Goal: Browse casually: Explore the website without a specific task or goal

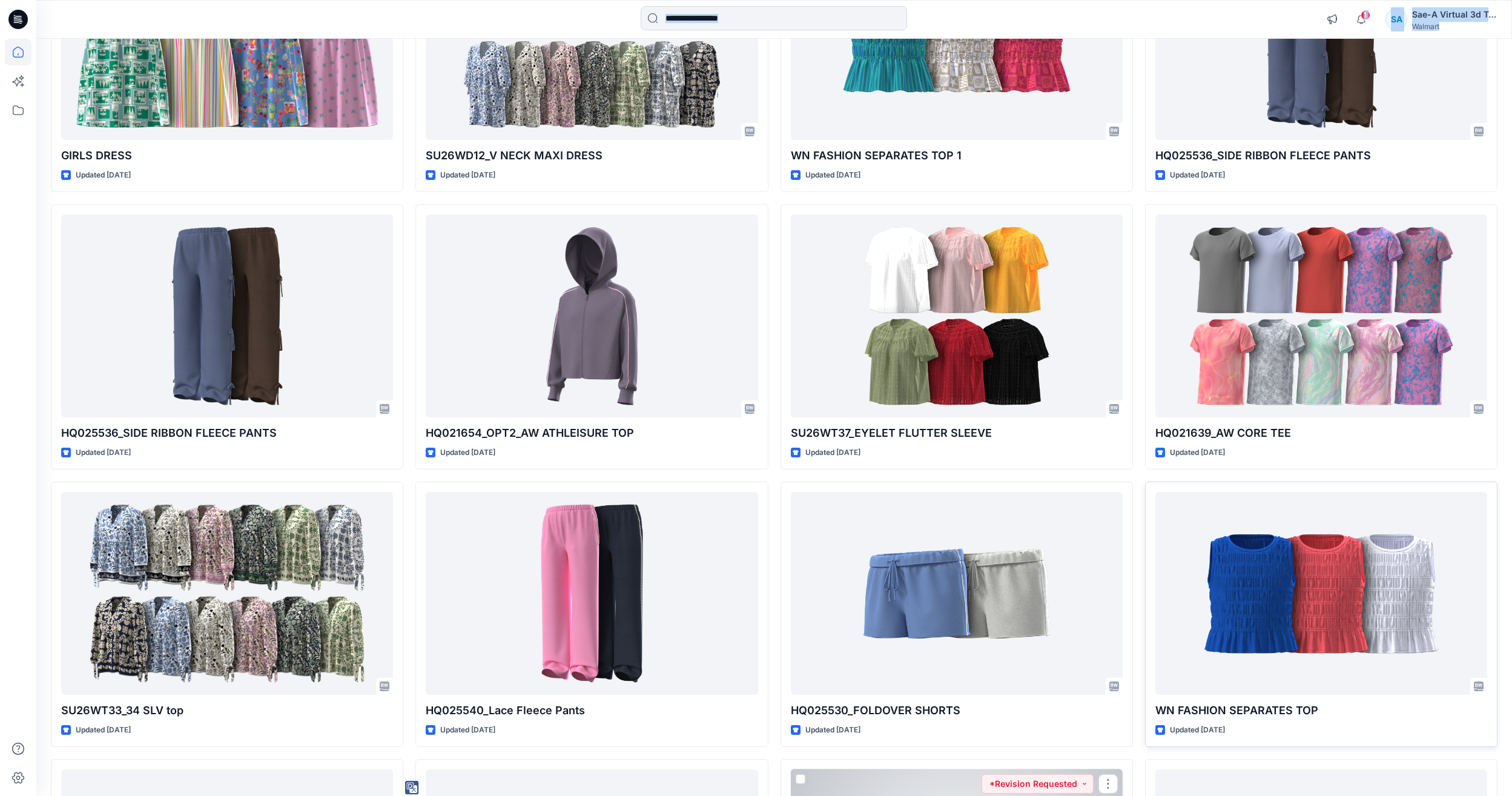
scroll to position [798, 0]
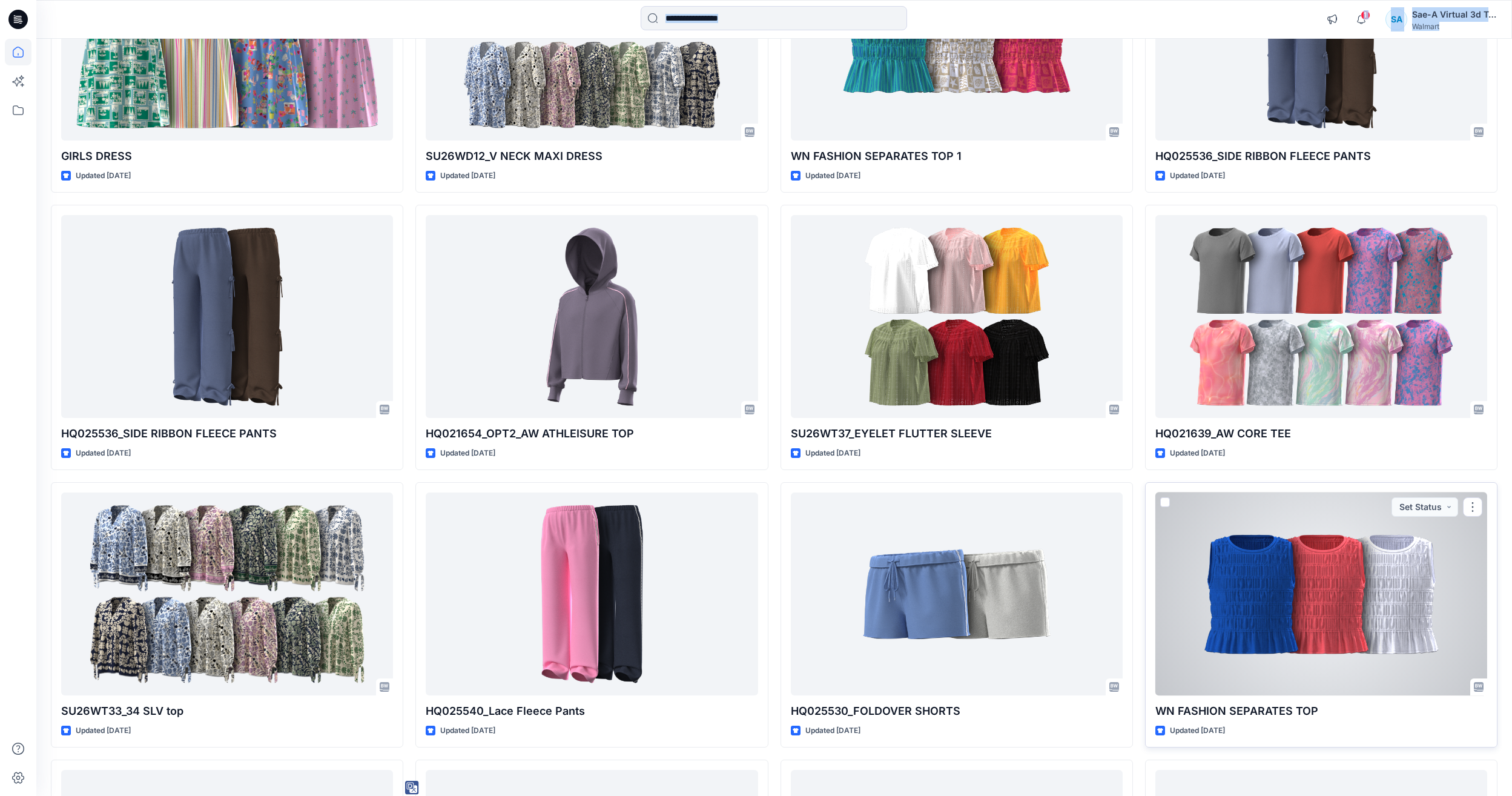
click at [1335, 659] on div at bounding box center [1322, 593] width 332 height 203
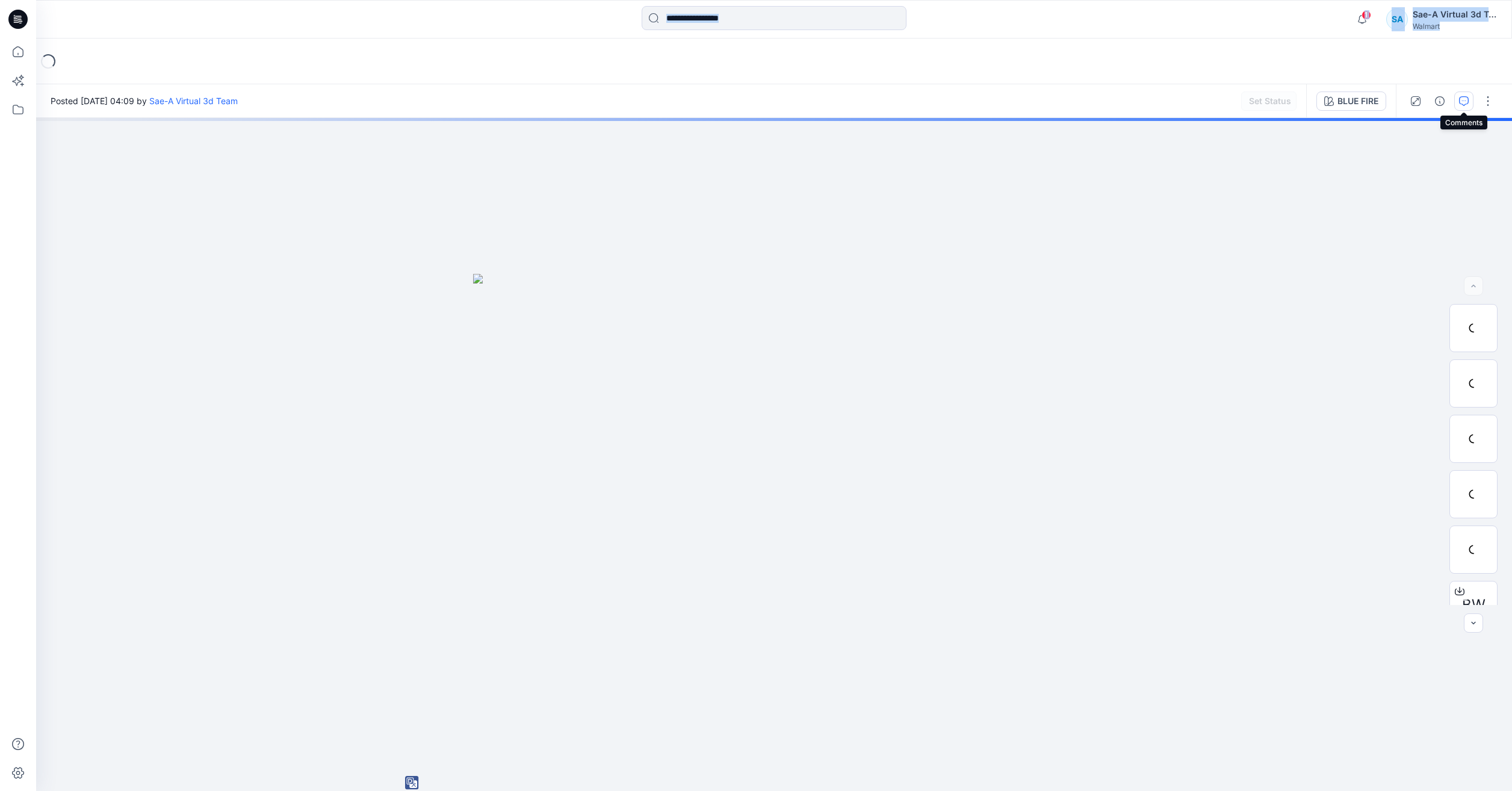
click at [1467, 97] on icon "button" at bounding box center [1464, 101] width 10 height 10
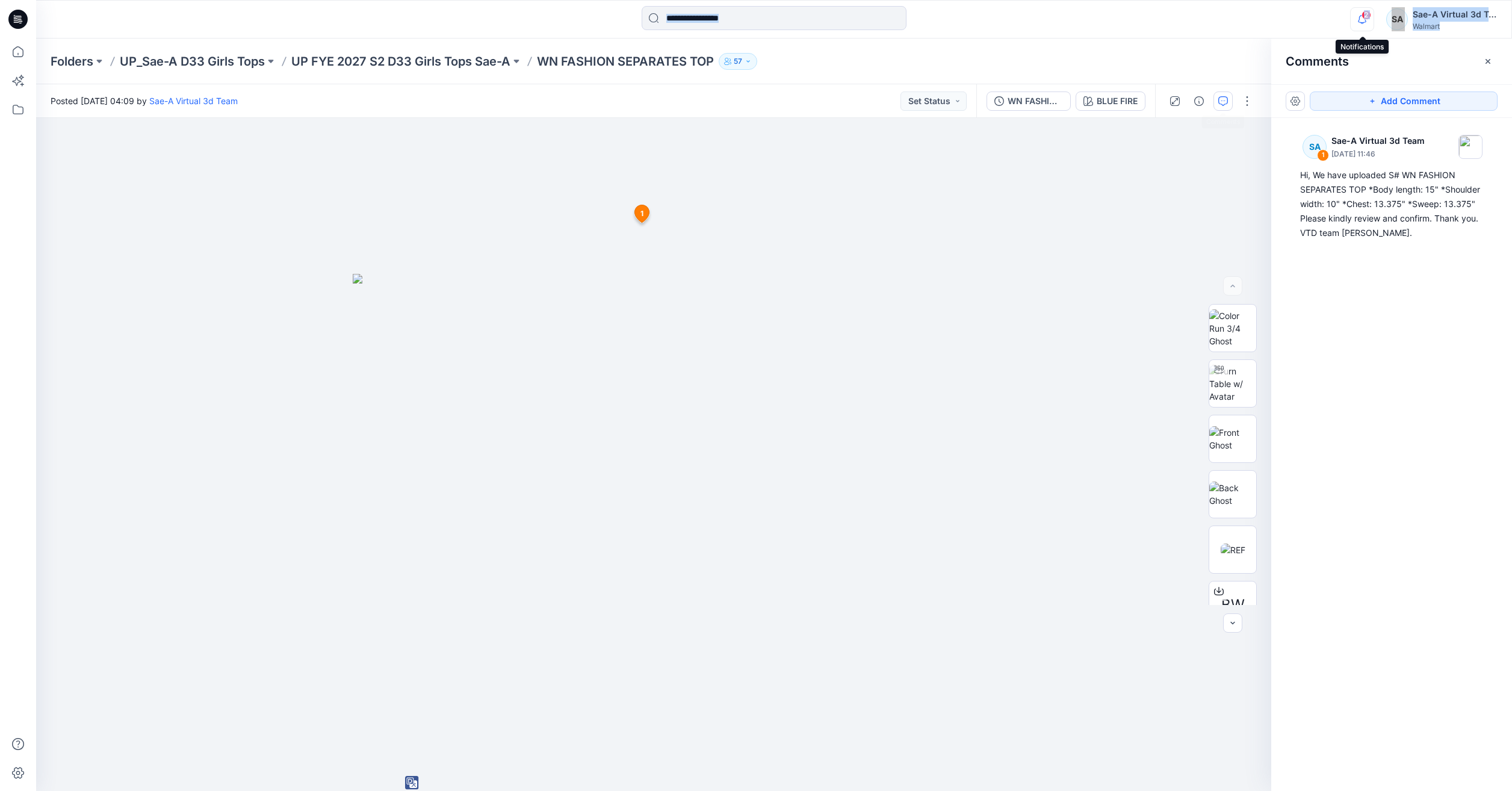
click at [1361, 8] on icon "button" at bounding box center [1361, 19] width 23 height 24
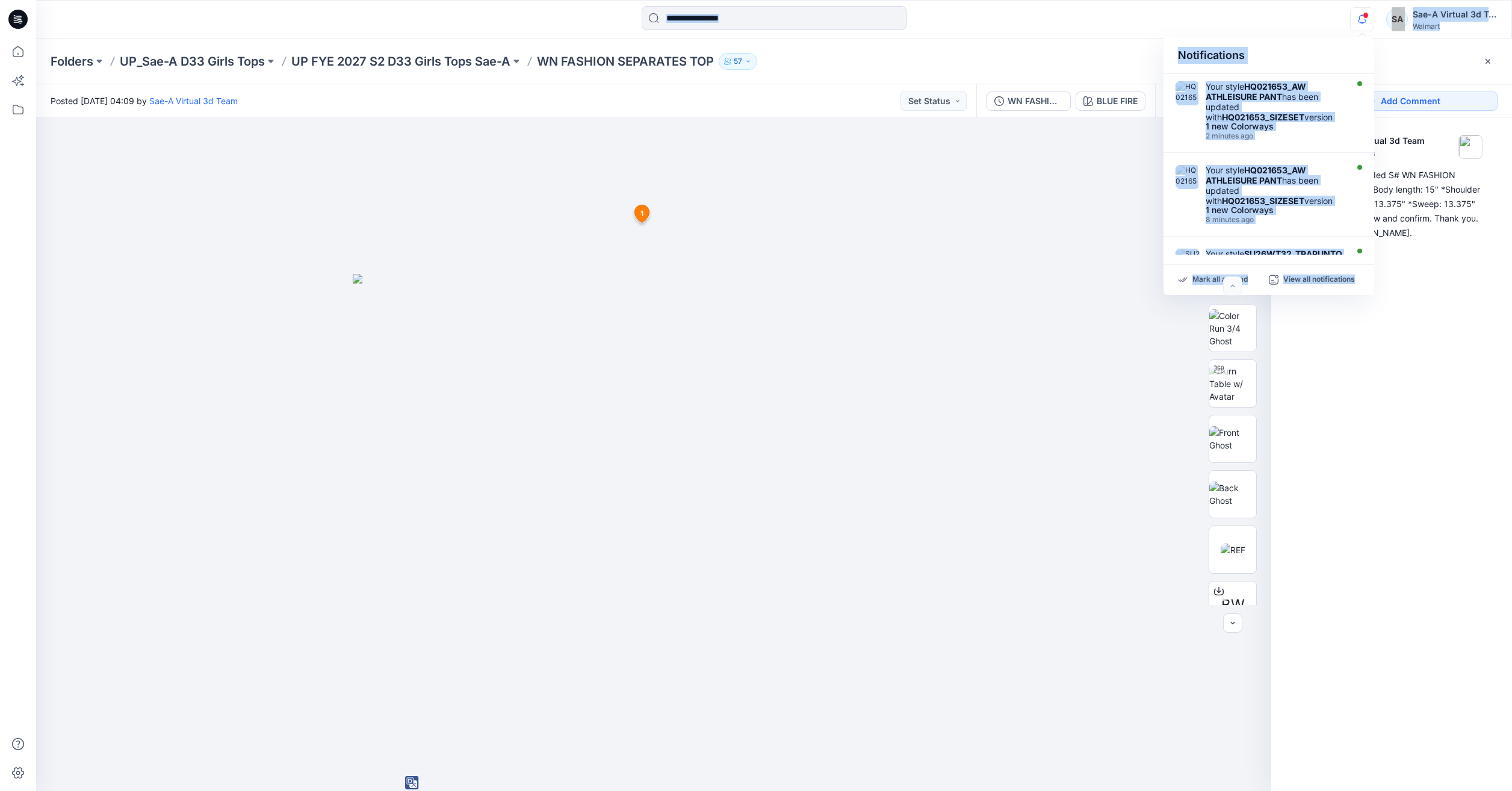
click at [1332, 0] on div "Notifications Your style HQ021653_AW ATHLEISURE PANT has been updated with HQ02…" at bounding box center [774, 19] width 1476 height 39
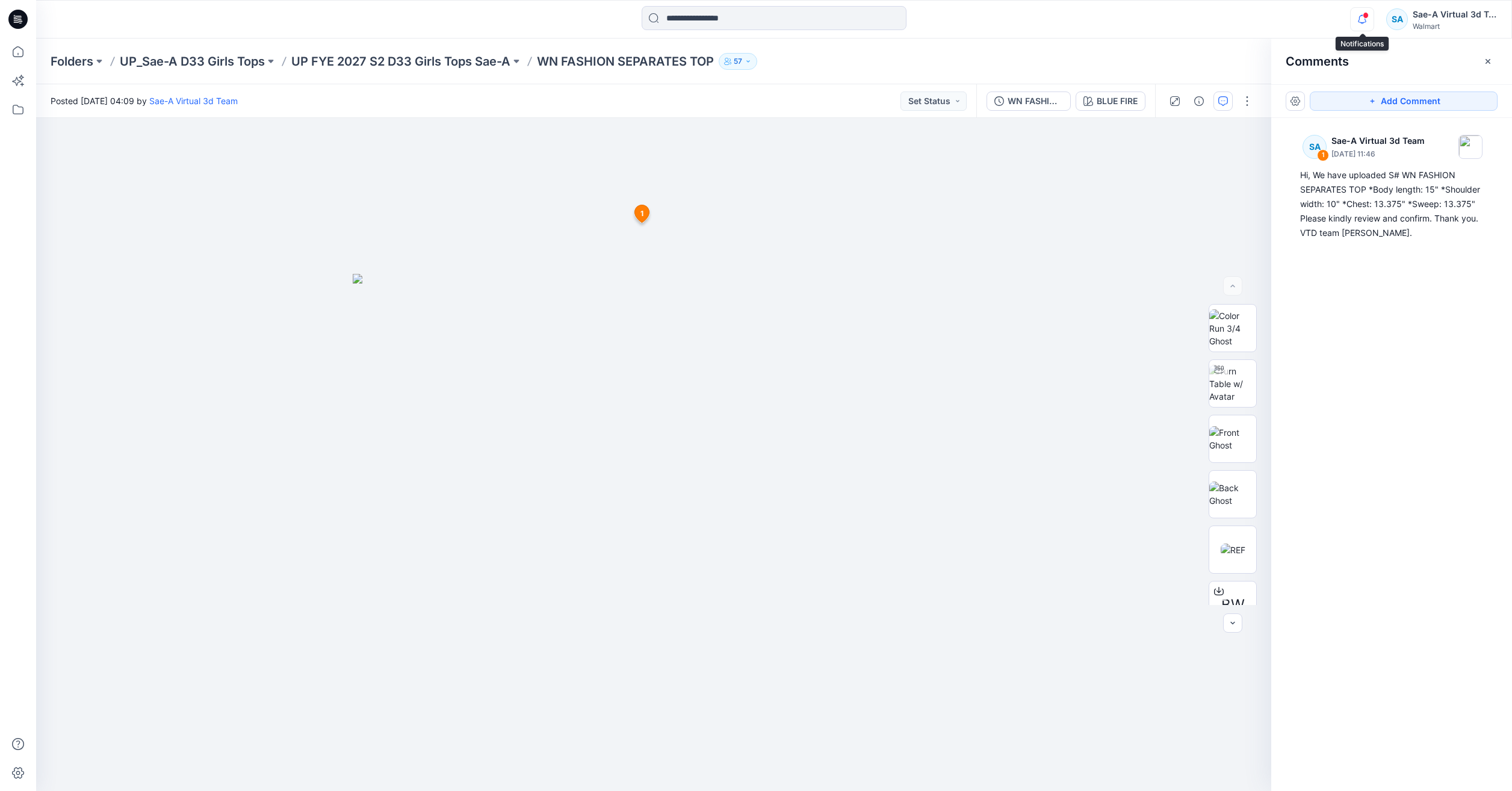
click at [1355, 18] on icon "button" at bounding box center [1361, 19] width 23 height 24
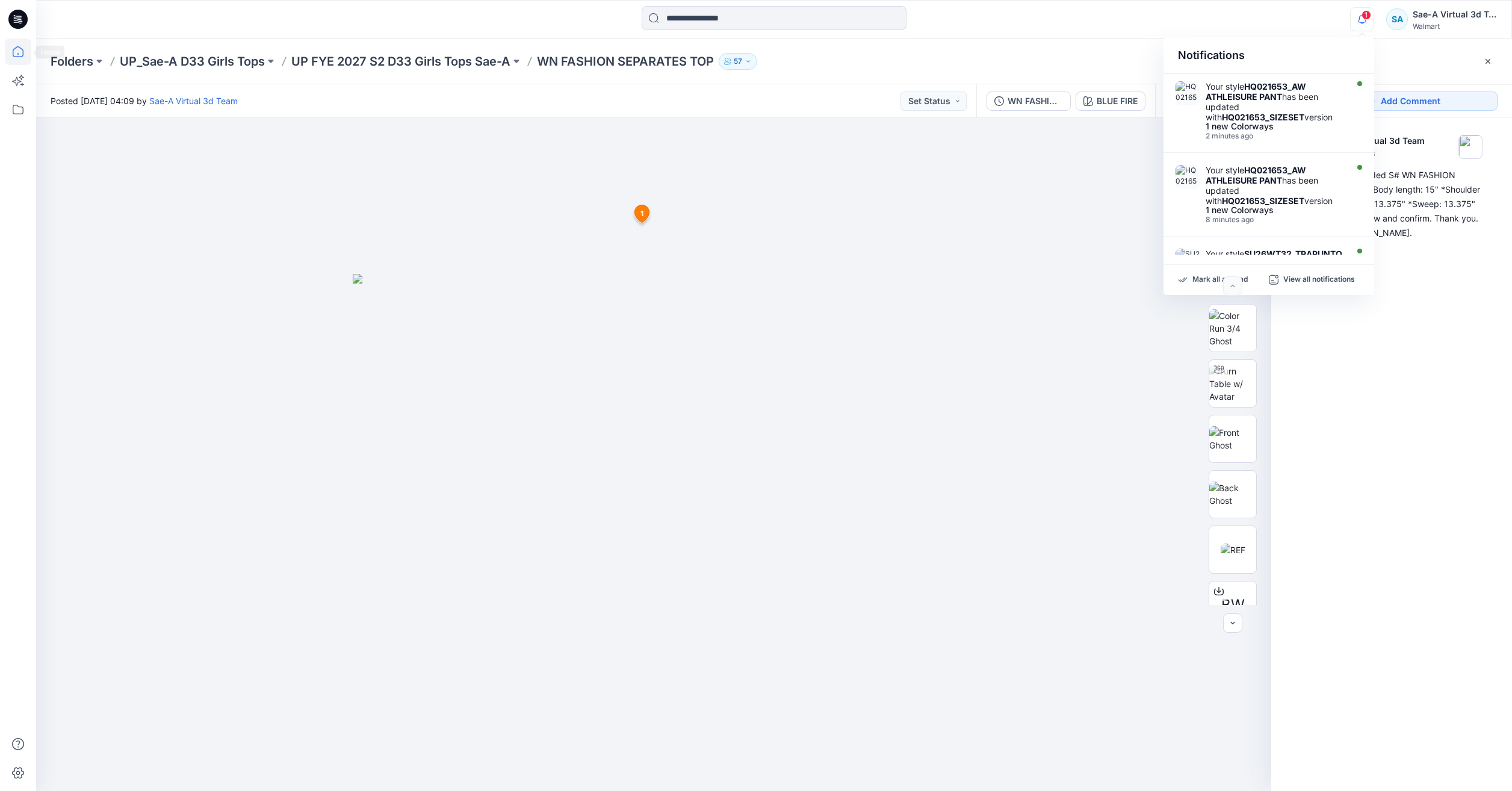
click at [14, 42] on icon at bounding box center [18, 52] width 27 height 27
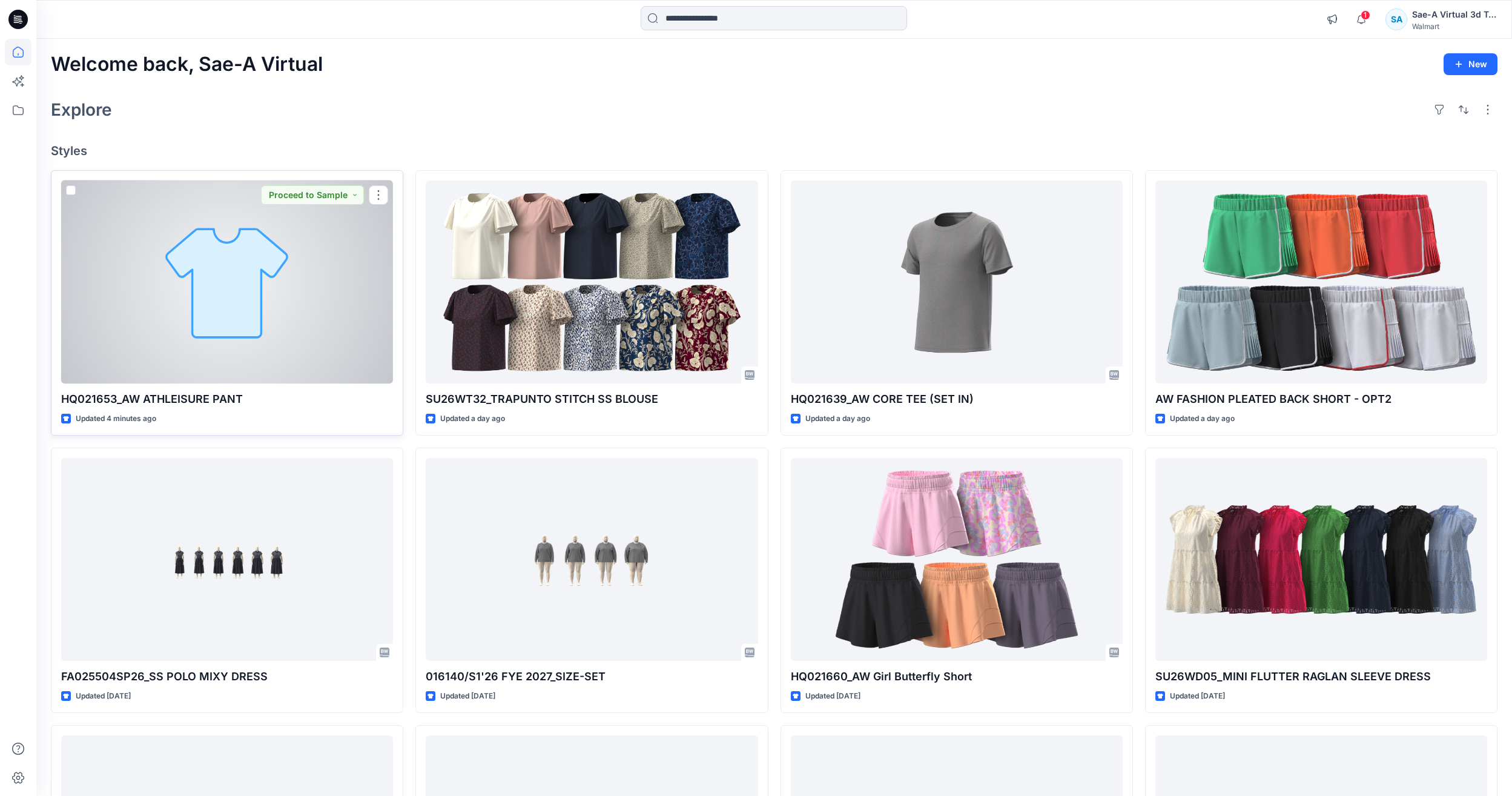
click at [225, 266] on div at bounding box center [227, 281] width 332 height 203
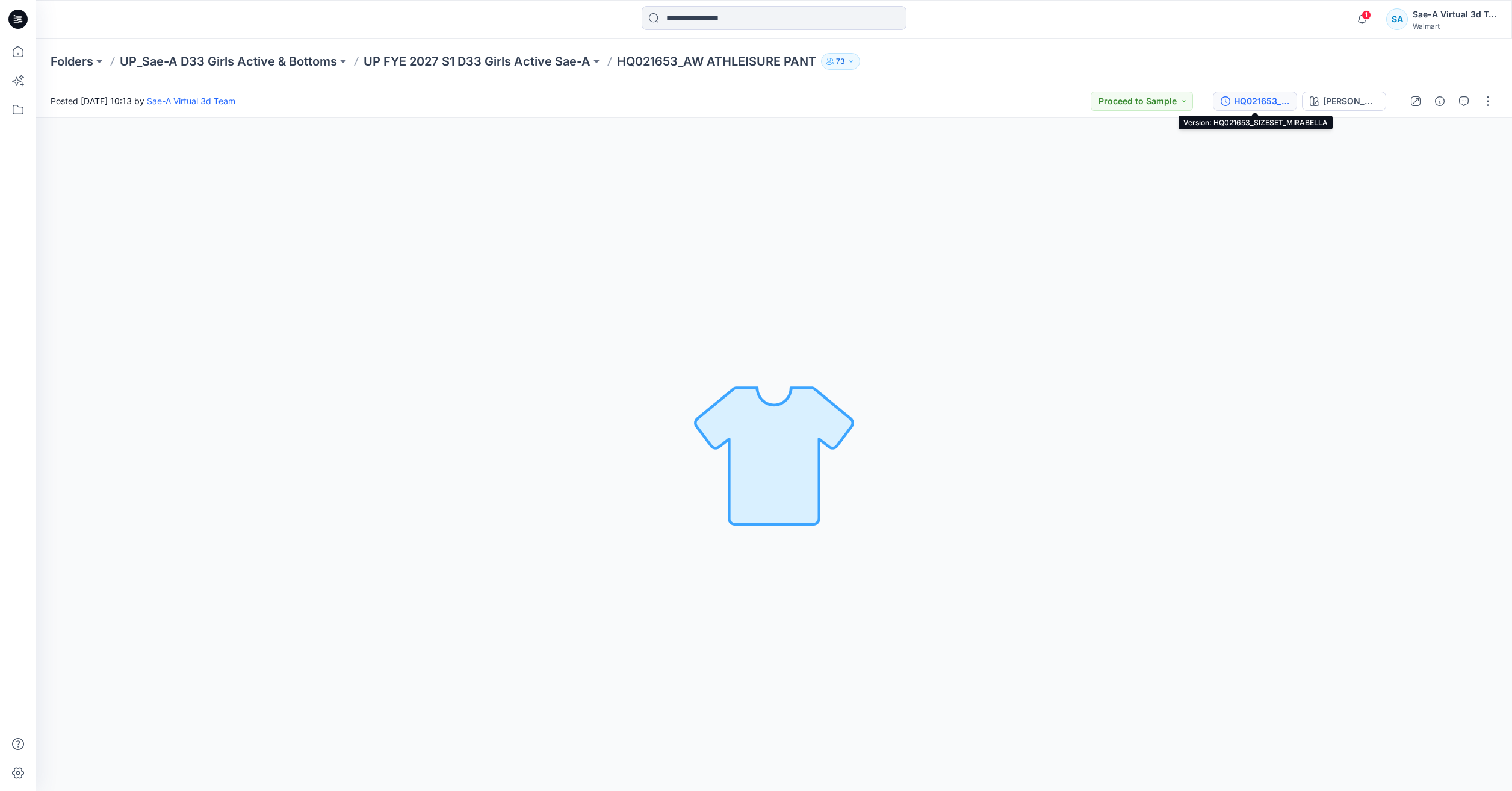
click at [1268, 100] on div "HQ021653_SIZESET_MIRABELLA" at bounding box center [1262, 101] width 55 height 13
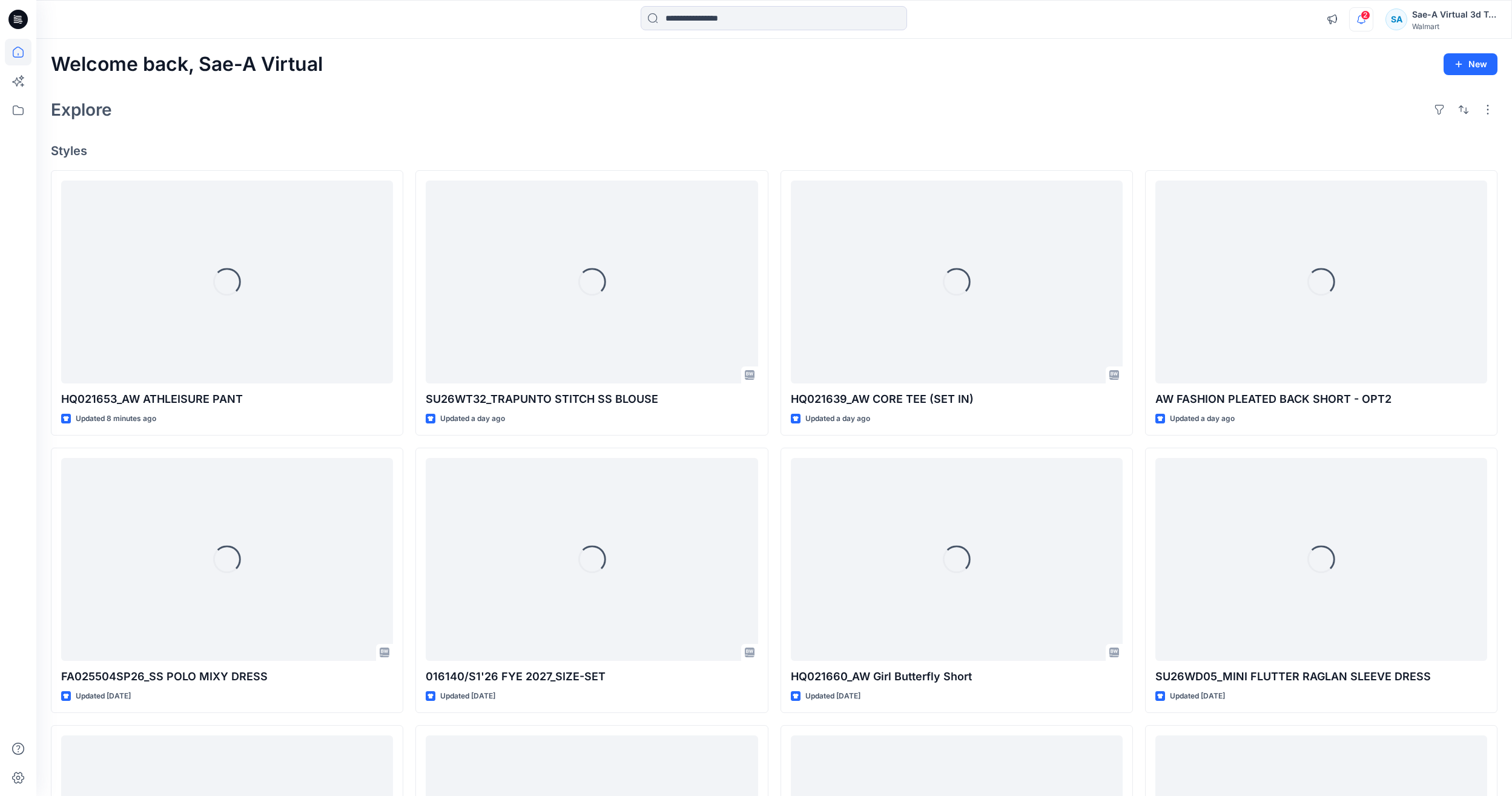
click at [1366, 23] on icon "button" at bounding box center [1360, 19] width 23 height 24
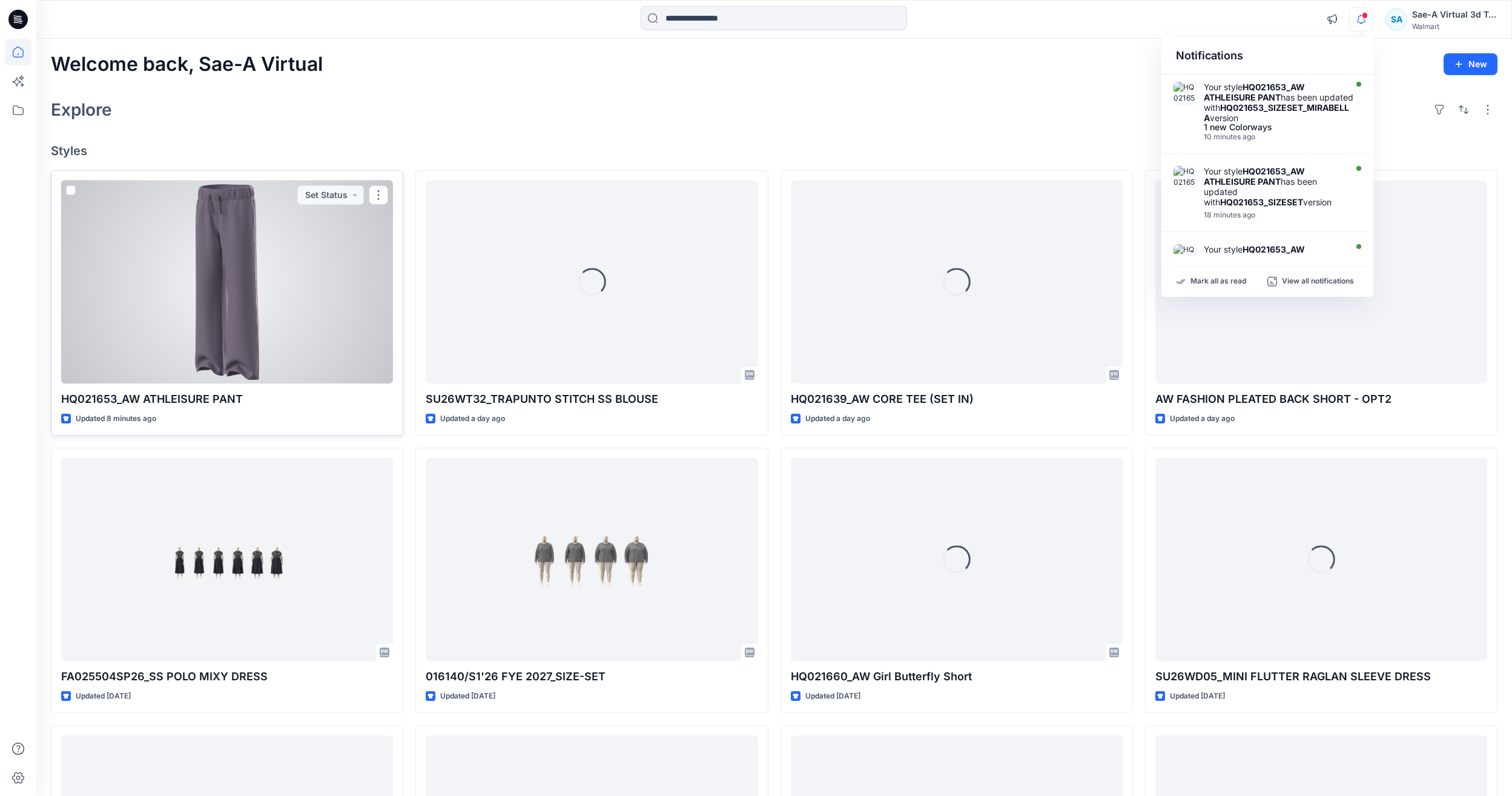
click at [208, 356] on div at bounding box center [227, 281] width 332 height 203
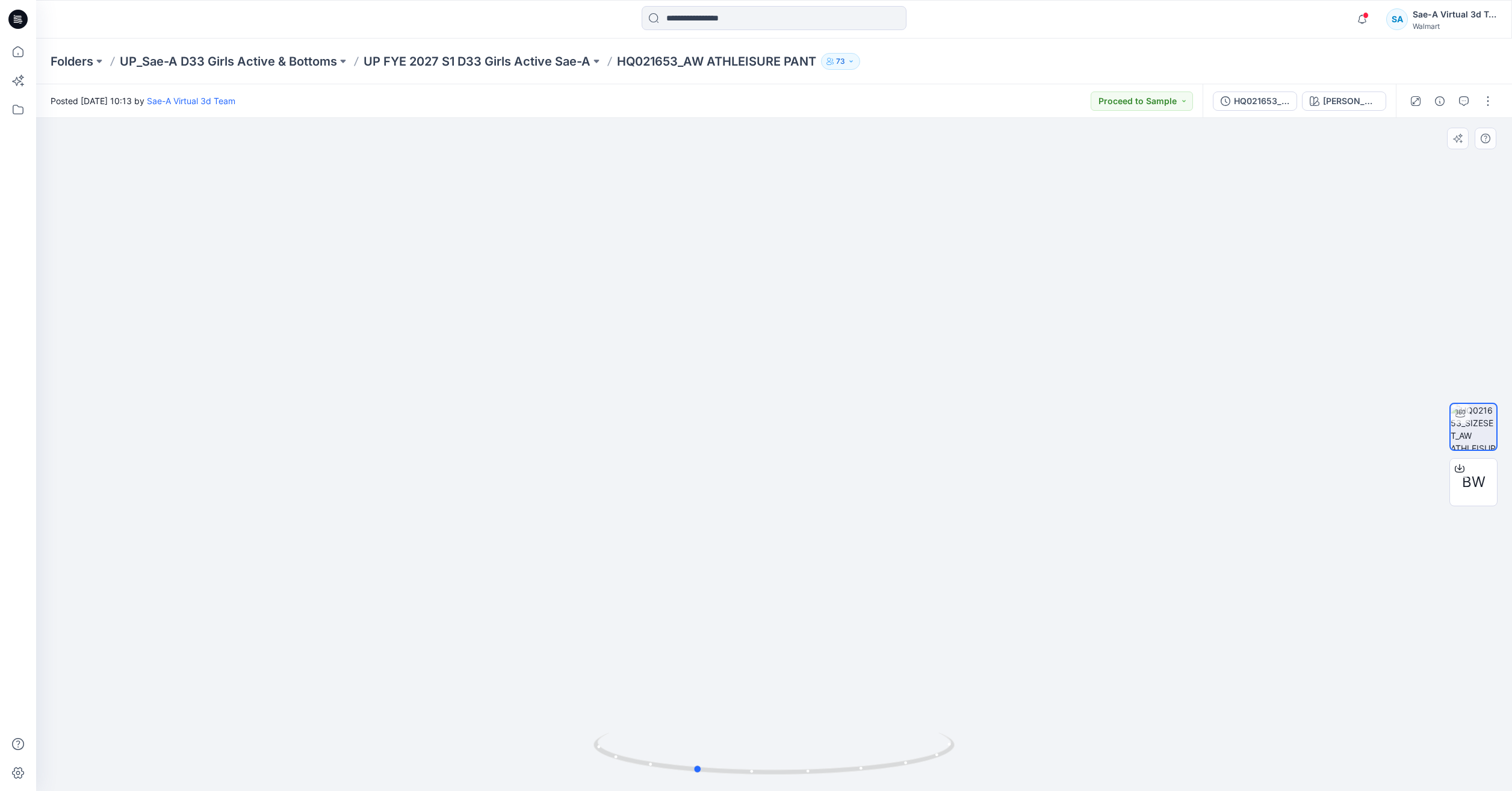
drag, startPoint x: 890, startPoint y: 760, endPoint x: 450, endPoint y: 707, distance: 443.2
click at [450, 707] on div at bounding box center [774, 455] width 1476 height 673
drag, startPoint x: 851, startPoint y: 765, endPoint x: 774, endPoint y: 759, distance: 77.2
click at [774, 759] on icon at bounding box center [775, 755] width 364 height 45
